Goal: Find specific page/section: Find specific page/section

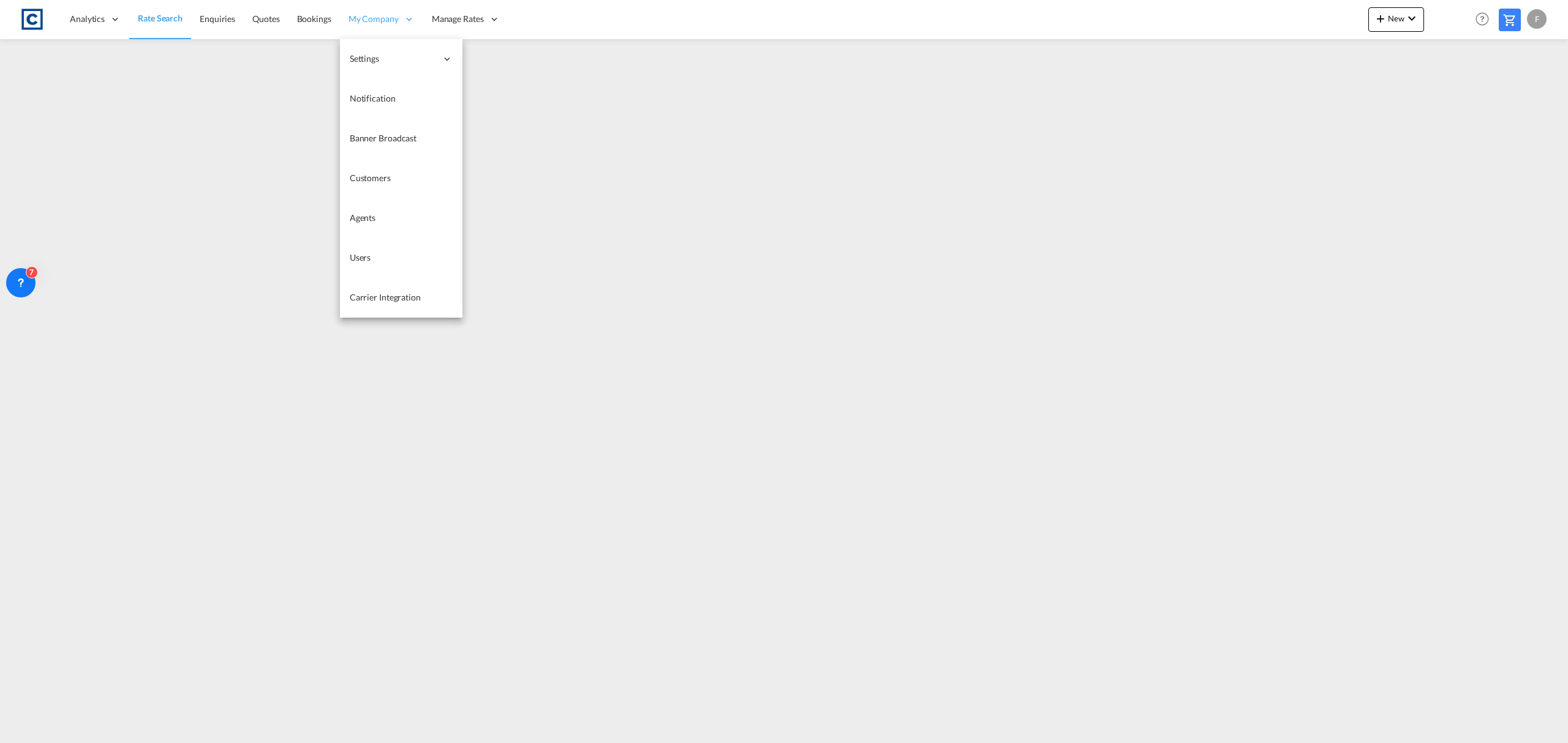
click at [361, 19] on span "My Company" at bounding box center [374, 19] width 51 height 12
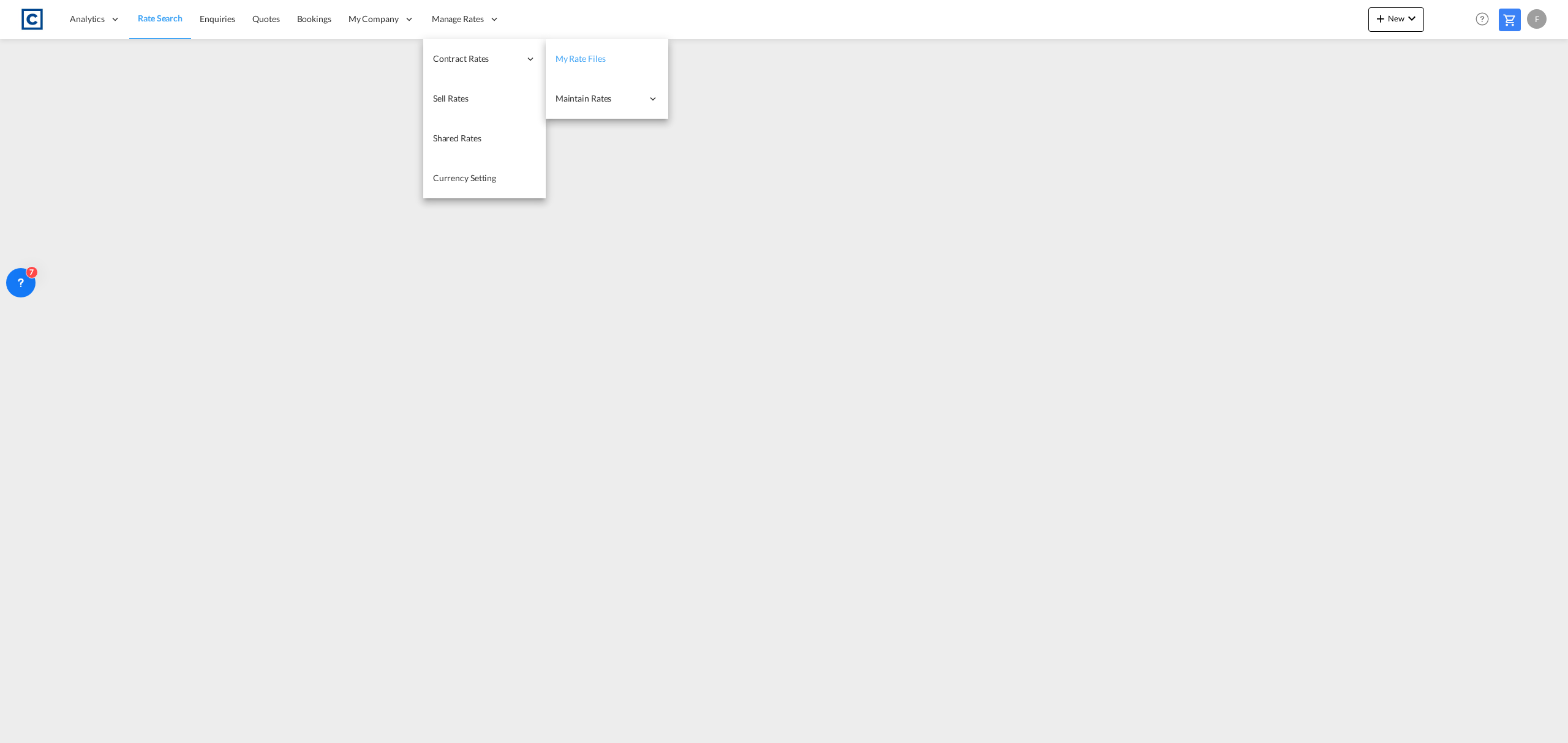
click at [614, 59] on link "My Rate Files" at bounding box center [606, 58] width 122 height 40
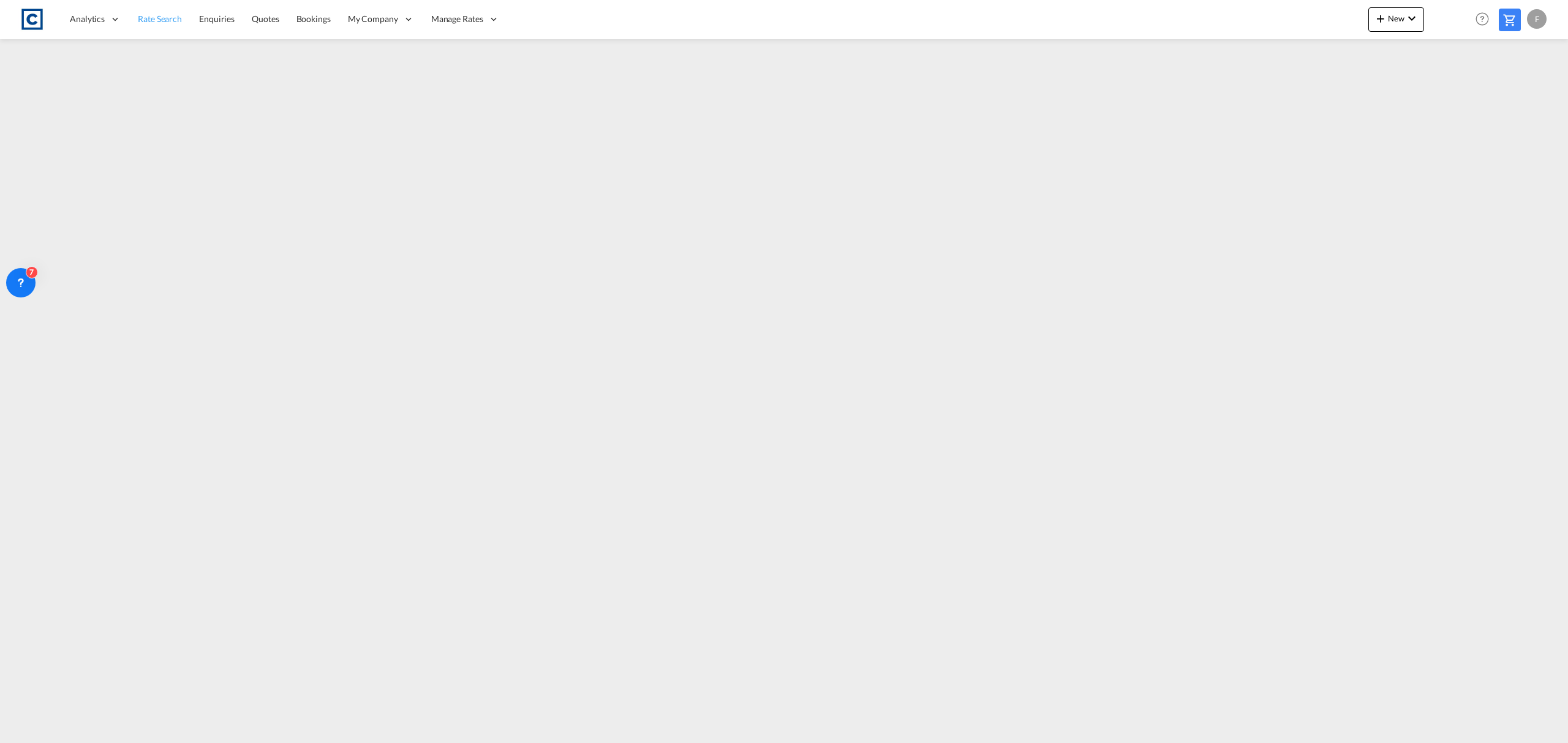
click at [148, 23] on span "Rate Search" at bounding box center [160, 18] width 44 height 10
